Goal: Check status: Check status

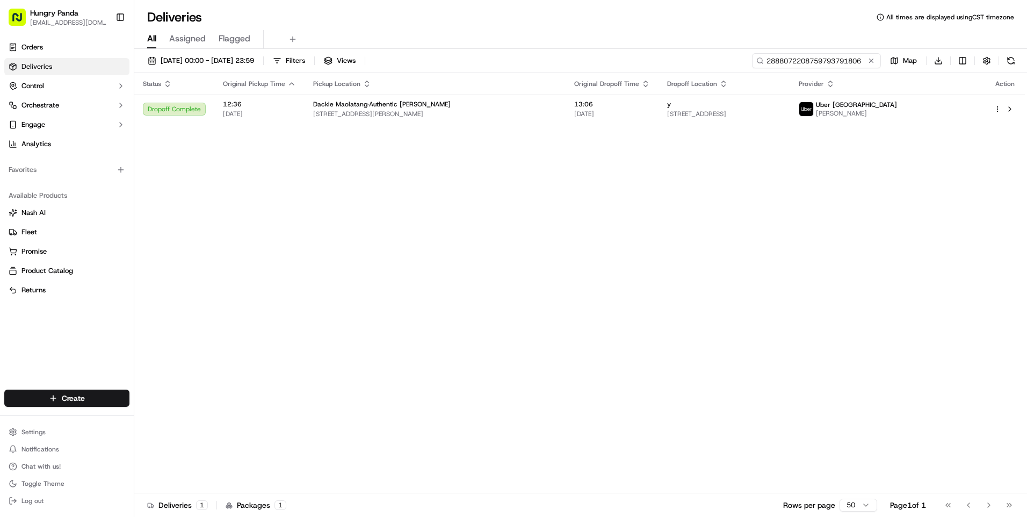
click at [834, 60] on input "2888072208759793791806" at bounding box center [816, 60] width 129 height 15
paste input "018708760825973352367"
type input "018708760825973352367"
click at [759, 131] on div "Status Original Pickup Time Pickup Location Original Dropoff Time Dropoff Locat…" at bounding box center [579, 283] width 891 height 420
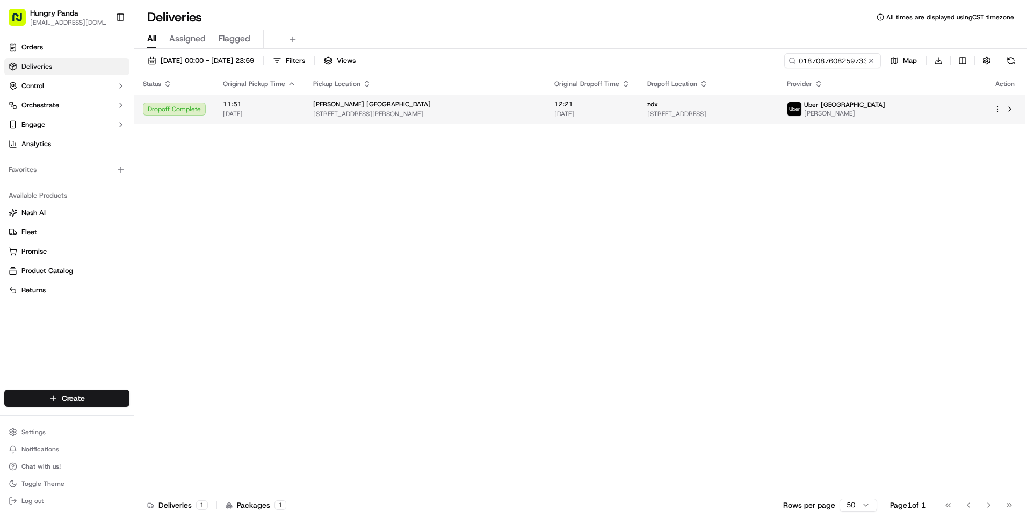
click at [759, 114] on span "[STREET_ADDRESS]" at bounding box center [708, 114] width 122 height 9
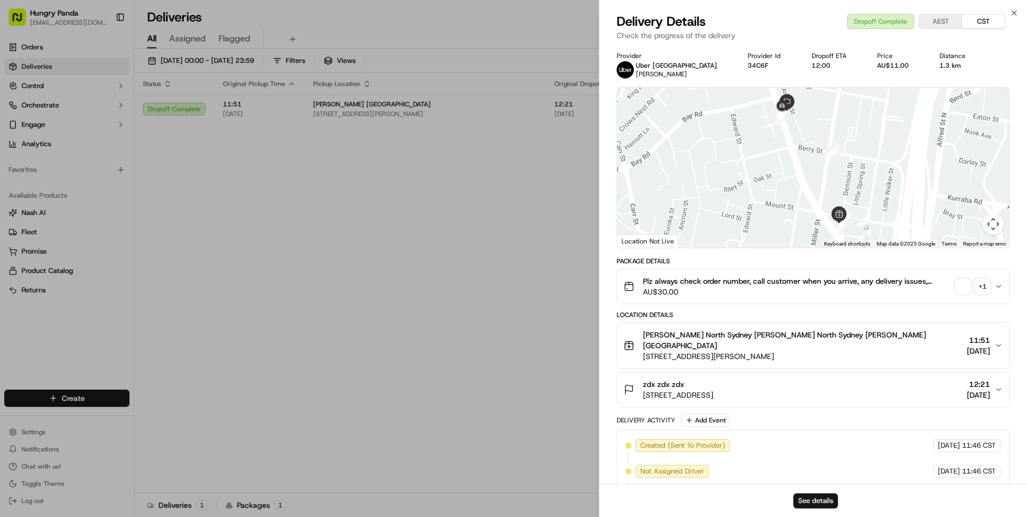
click at [980, 291] on div "+ 1" at bounding box center [982, 286] width 15 height 15
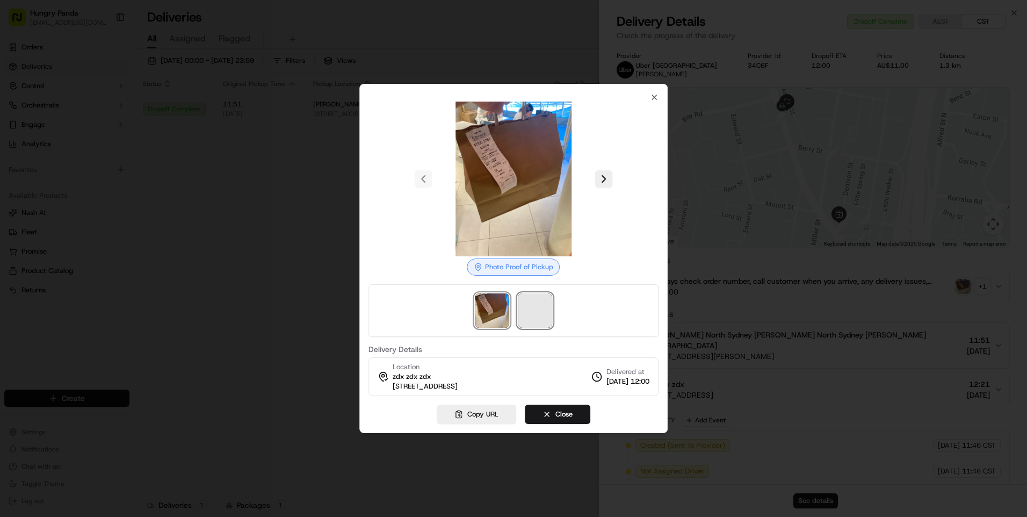
click at [539, 310] on span at bounding box center [535, 310] width 34 height 34
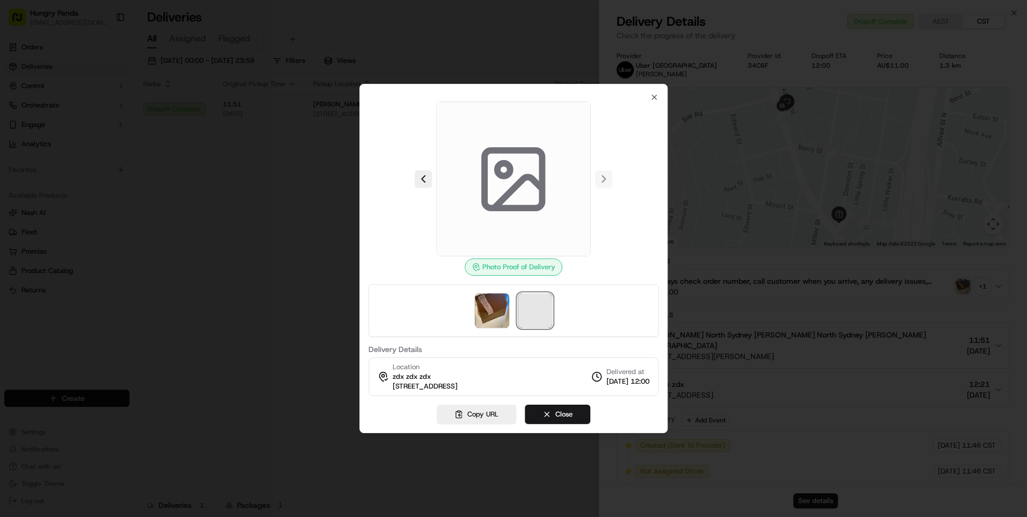
click at [532, 310] on span at bounding box center [535, 310] width 34 height 34
click at [490, 302] on img at bounding box center [492, 310] width 34 height 34
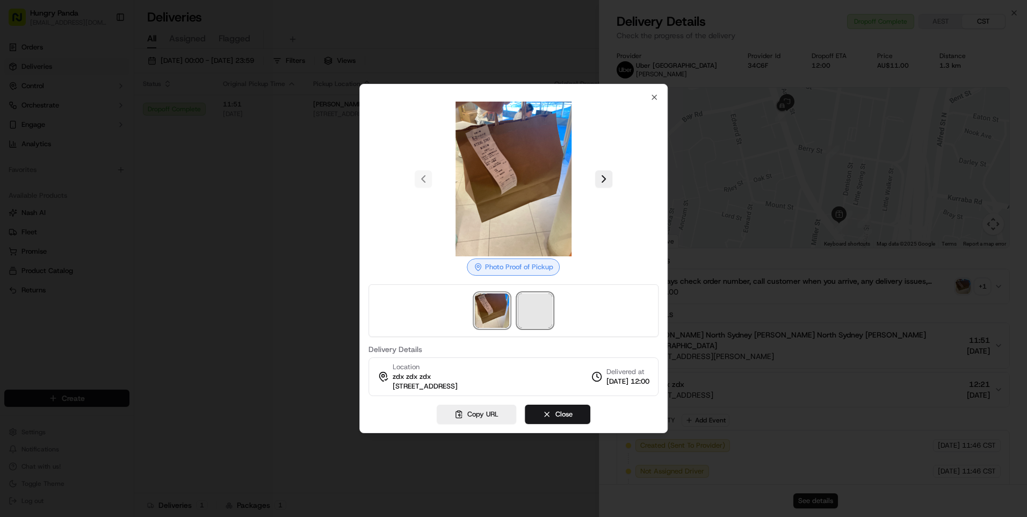
click at [527, 300] on span at bounding box center [535, 310] width 34 height 34
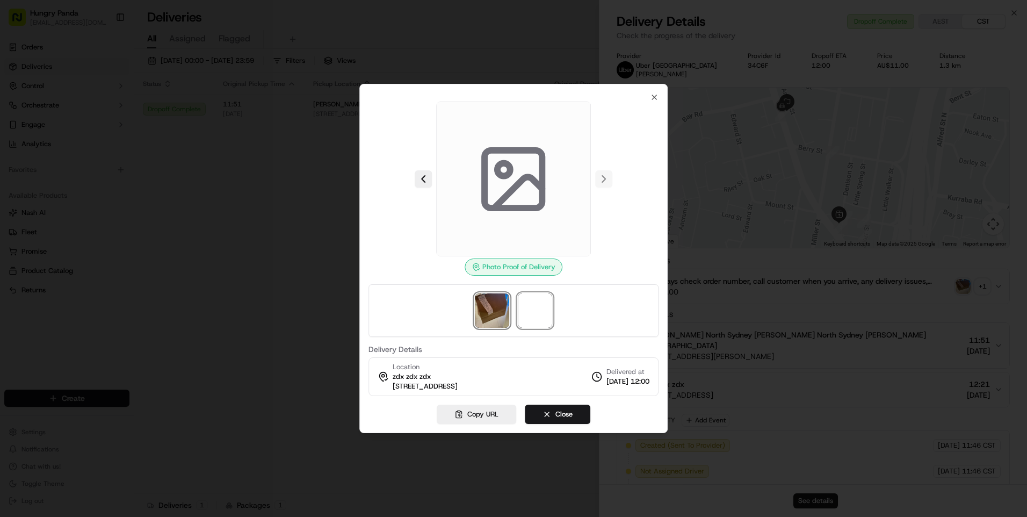
click at [505, 306] on img at bounding box center [492, 310] width 34 height 34
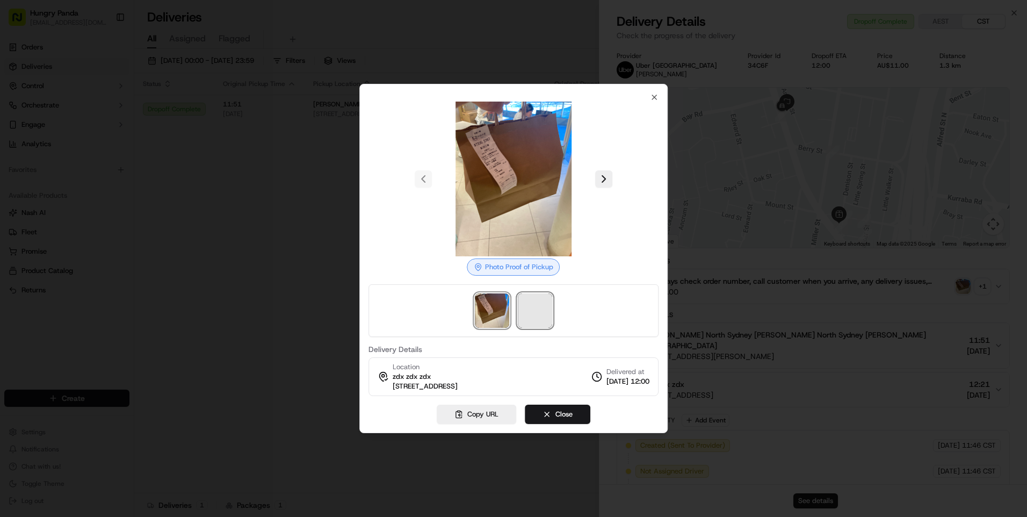
click at [533, 307] on span at bounding box center [535, 310] width 34 height 34
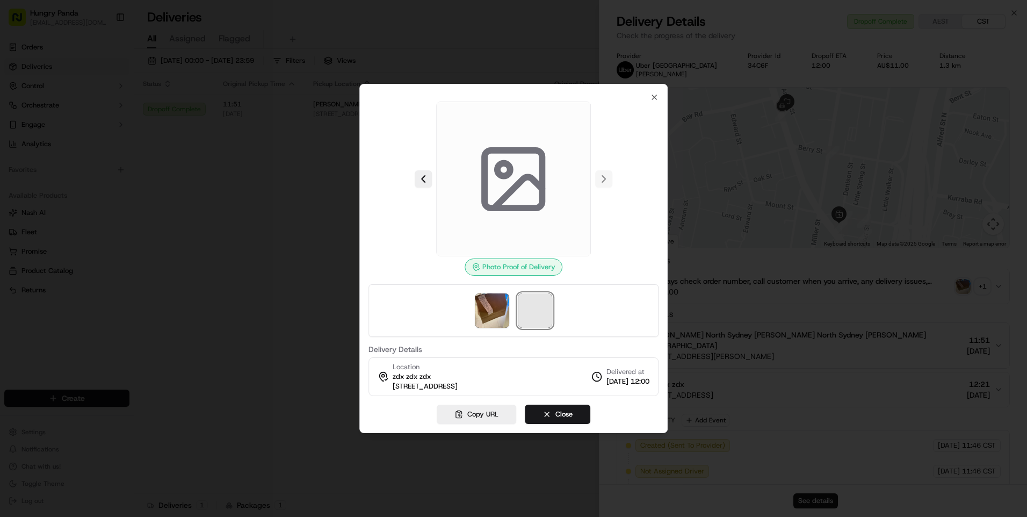
click at [530, 305] on span at bounding box center [535, 310] width 34 height 34
drag, startPoint x: 479, startPoint y: 303, endPoint x: 503, endPoint y: 308, distance: 24.6
click at [479, 303] on img at bounding box center [492, 310] width 34 height 34
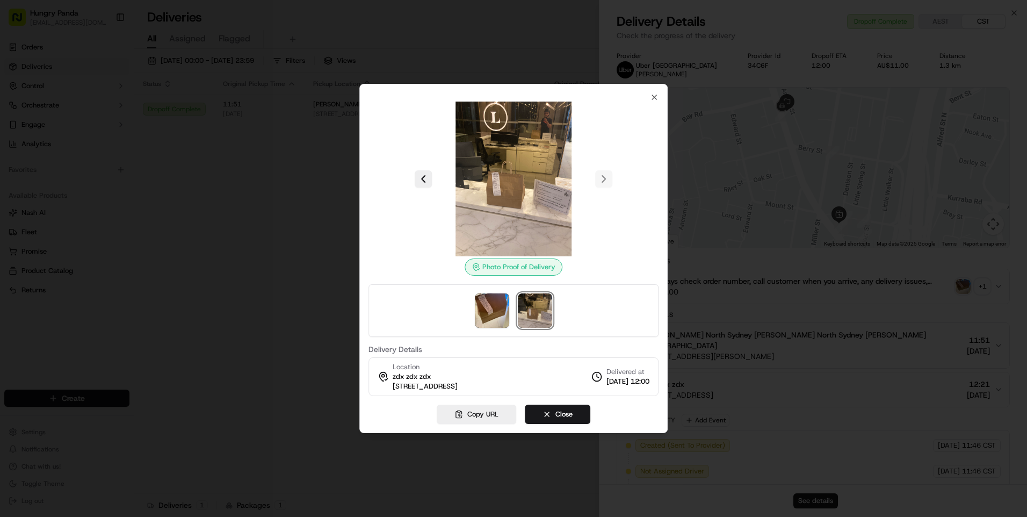
click at [533, 314] on img at bounding box center [535, 310] width 34 height 34
